Goal: Book appointment/travel/reservation

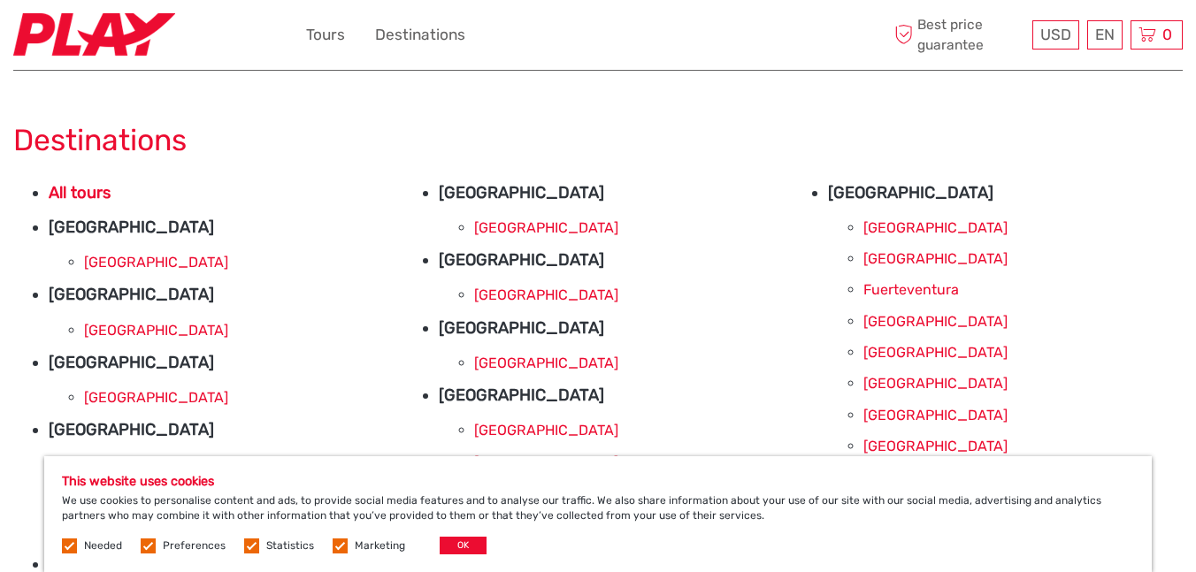
click at [440, 180] on li "Greece Athens" at bounding box center [616, 210] width 355 height 61
click at [490, 231] on link "[GEOGRAPHIC_DATA]" at bounding box center [546, 227] width 144 height 17
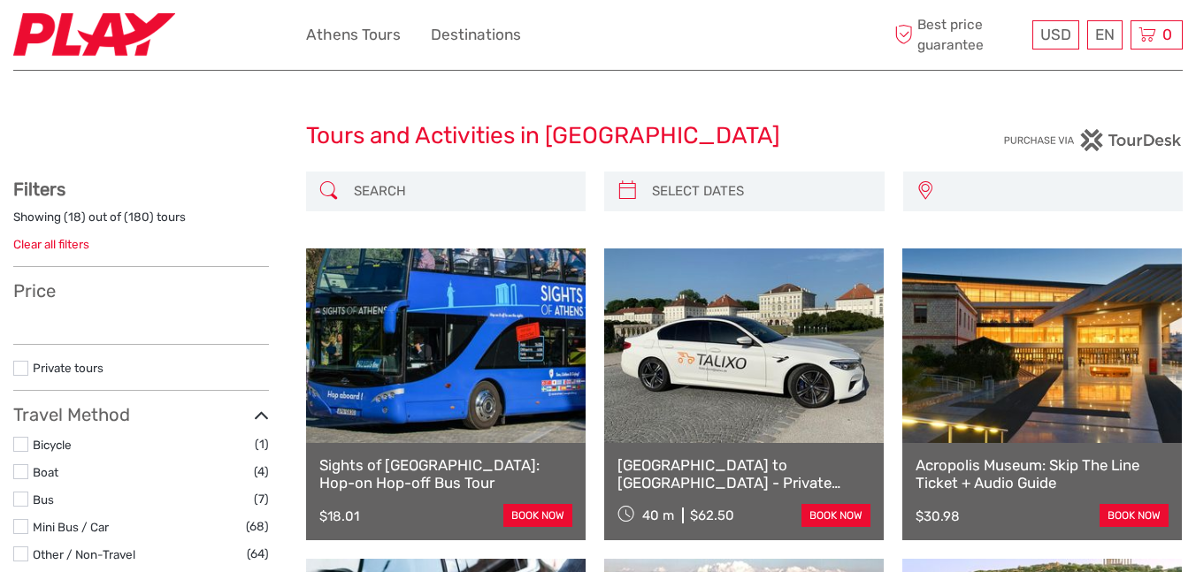
select select
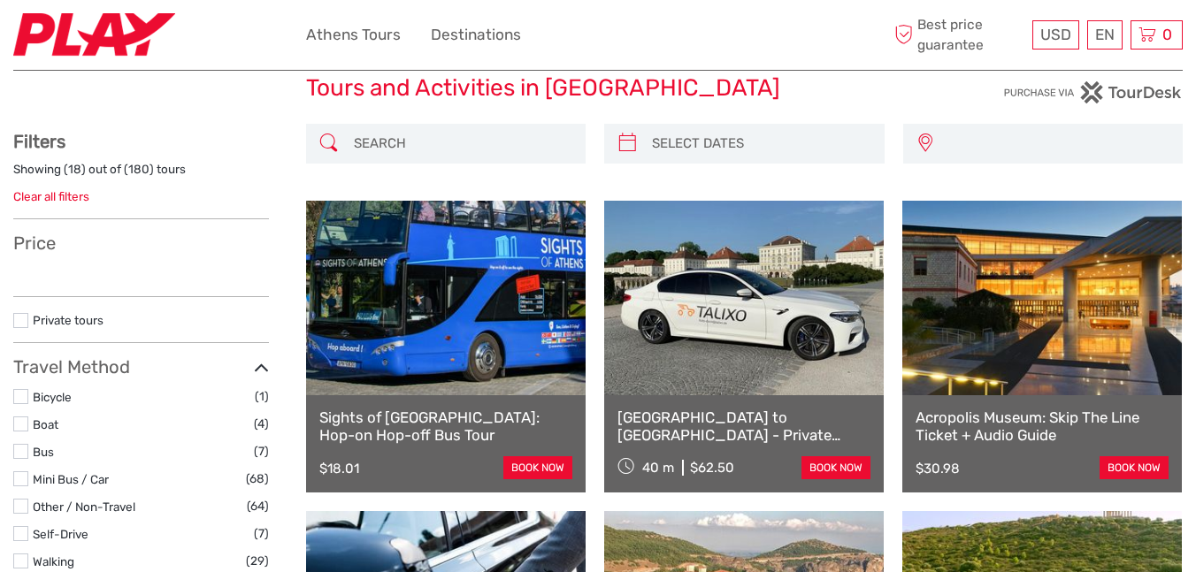
select select
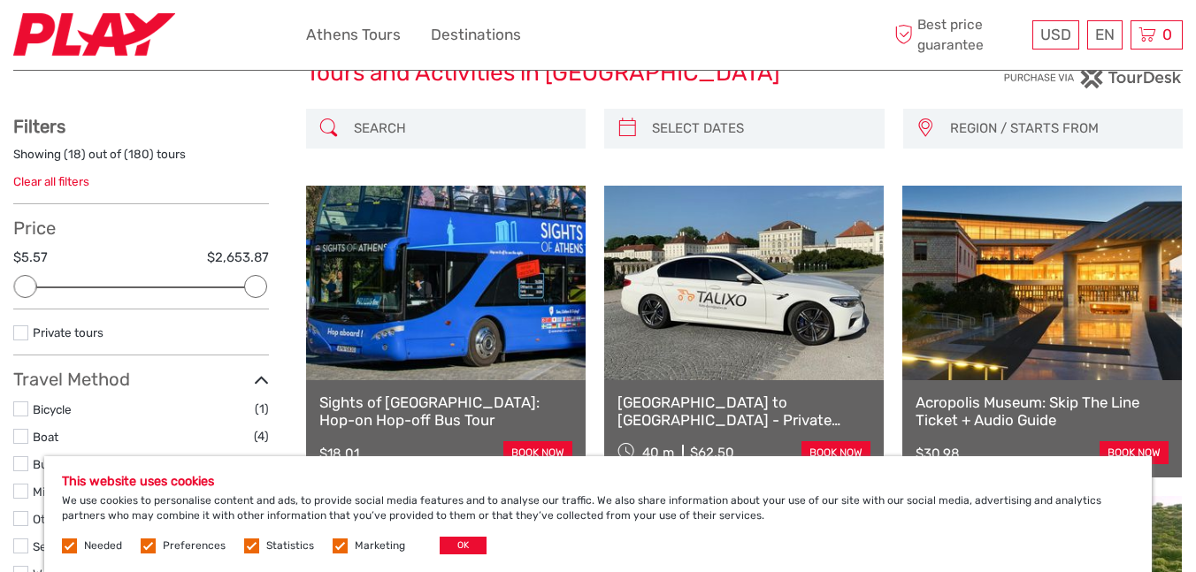
click at [459, 299] on link at bounding box center [445, 283] width 279 height 195
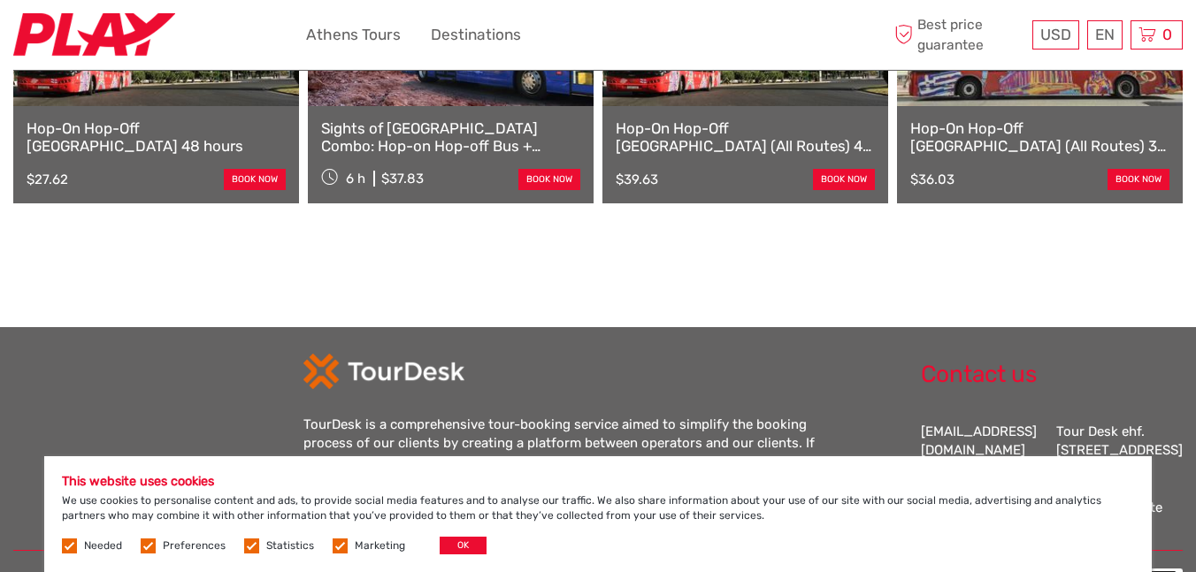
scroll to position [1727, 0]
